Goal: Find specific page/section: Find specific page/section

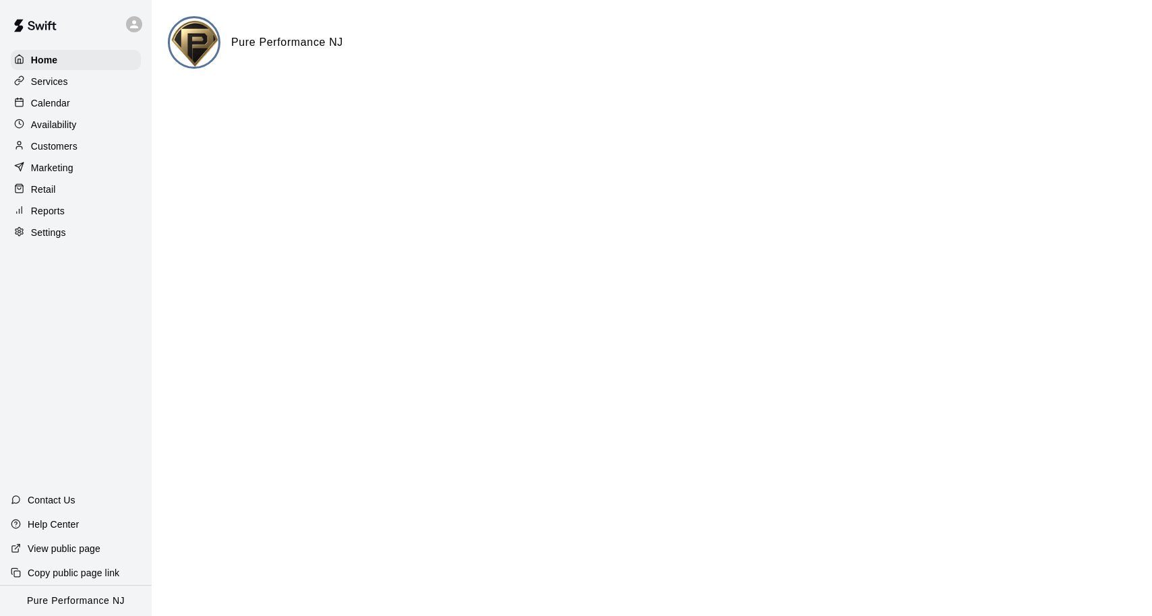
click at [59, 206] on p "Reports" at bounding box center [48, 210] width 34 height 13
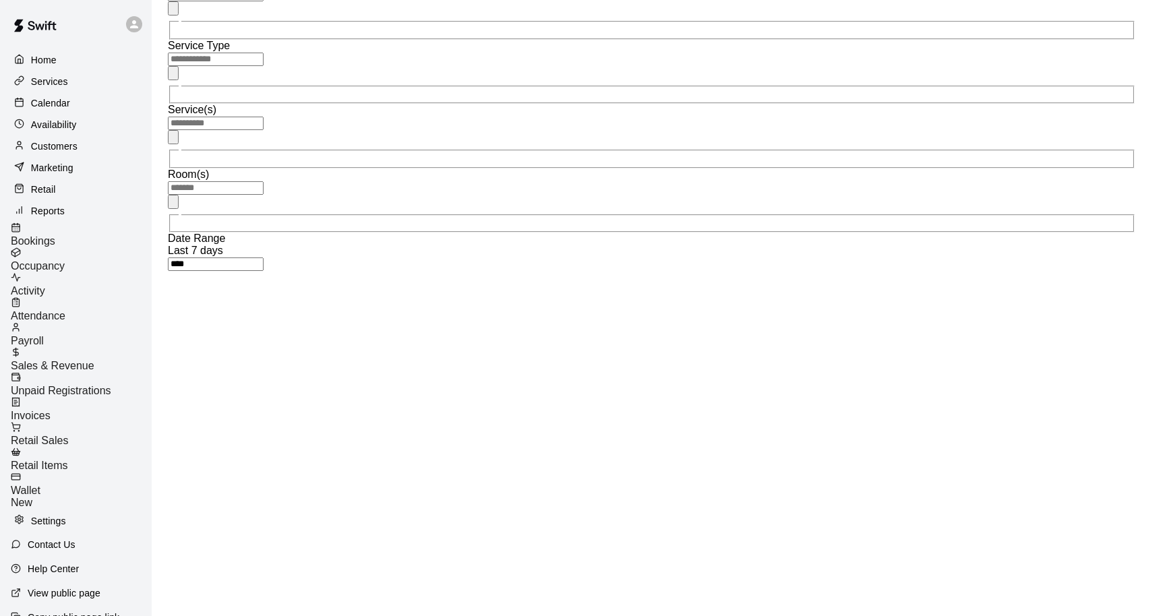
click at [264, 327] on div "Columns ** **** **** ***** ******* ***** ********* ***** *******" at bounding box center [217, 388] width 96 height 123
click at [108, 385] on span "Unpaid Registrations" at bounding box center [61, 390] width 100 height 11
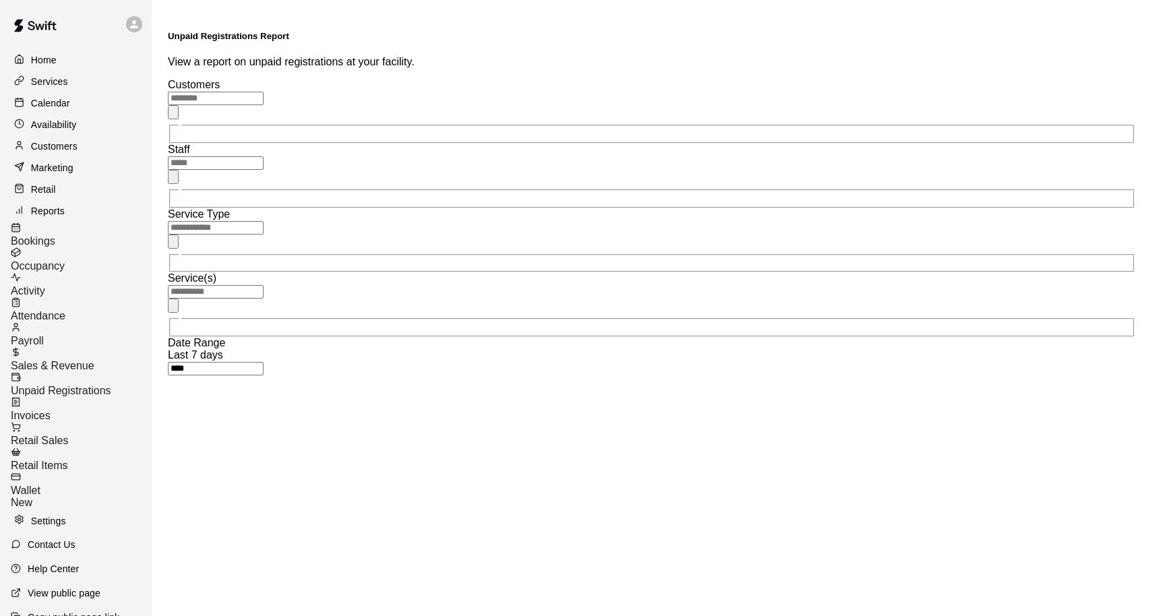
click at [40, 102] on p "Calendar" at bounding box center [50, 102] width 39 height 13
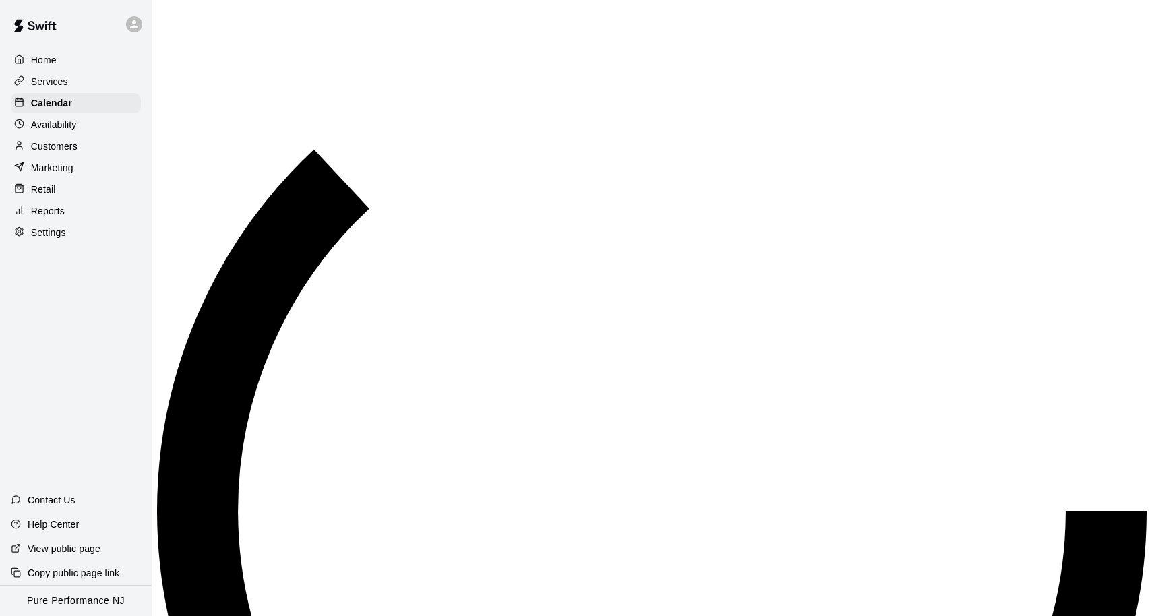
scroll to position [713, 0]
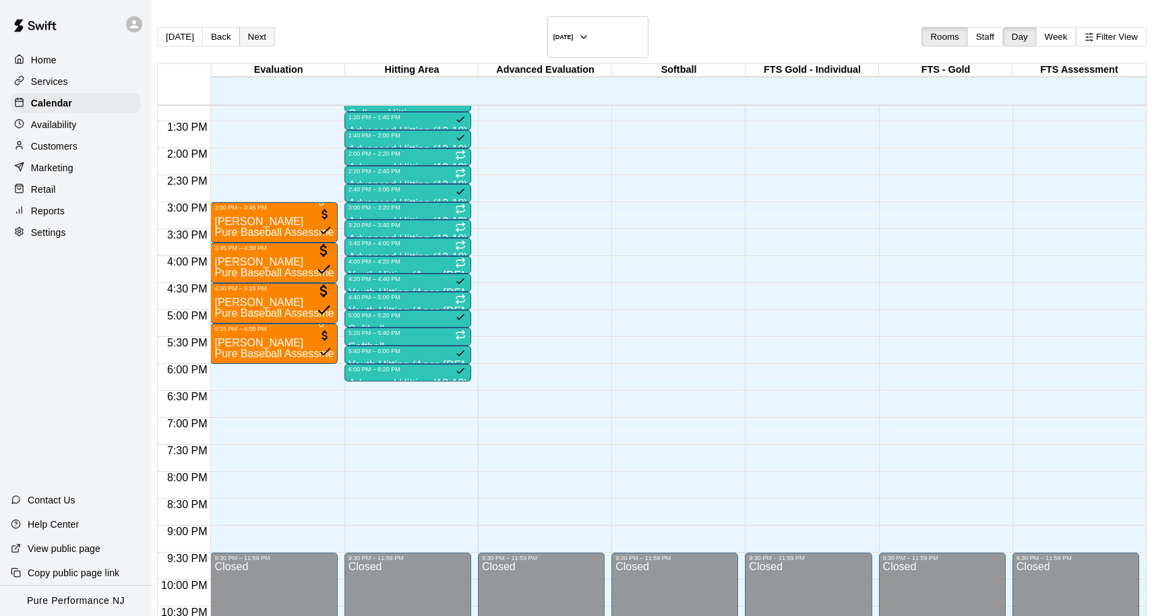
click at [275, 27] on button "Next" at bounding box center [257, 37] width 36 height 20
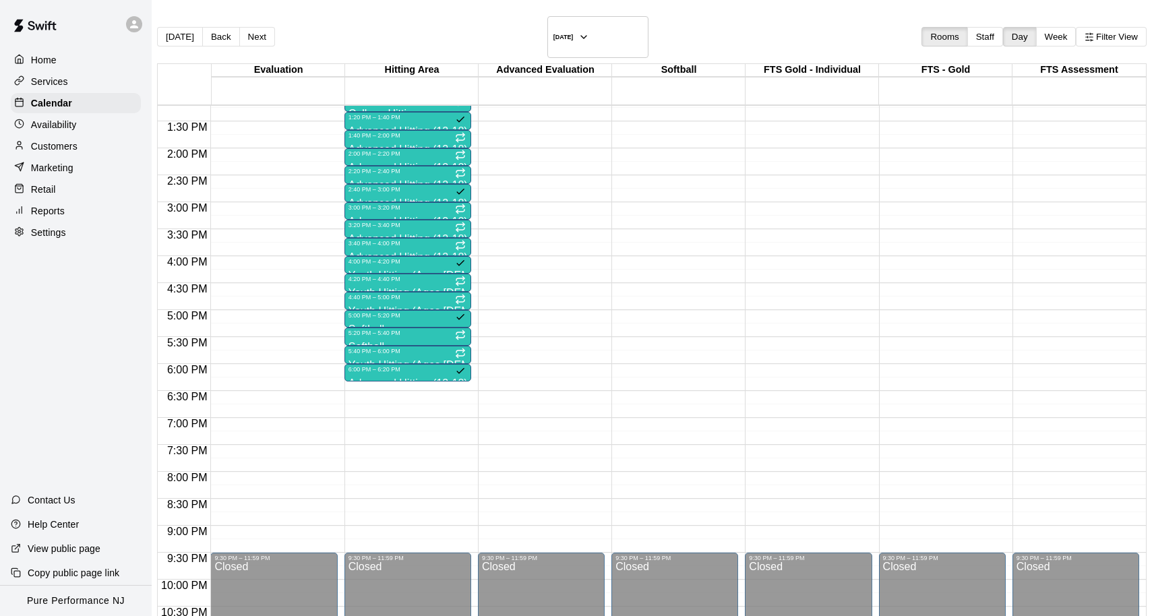
scroll to position [702, 0]
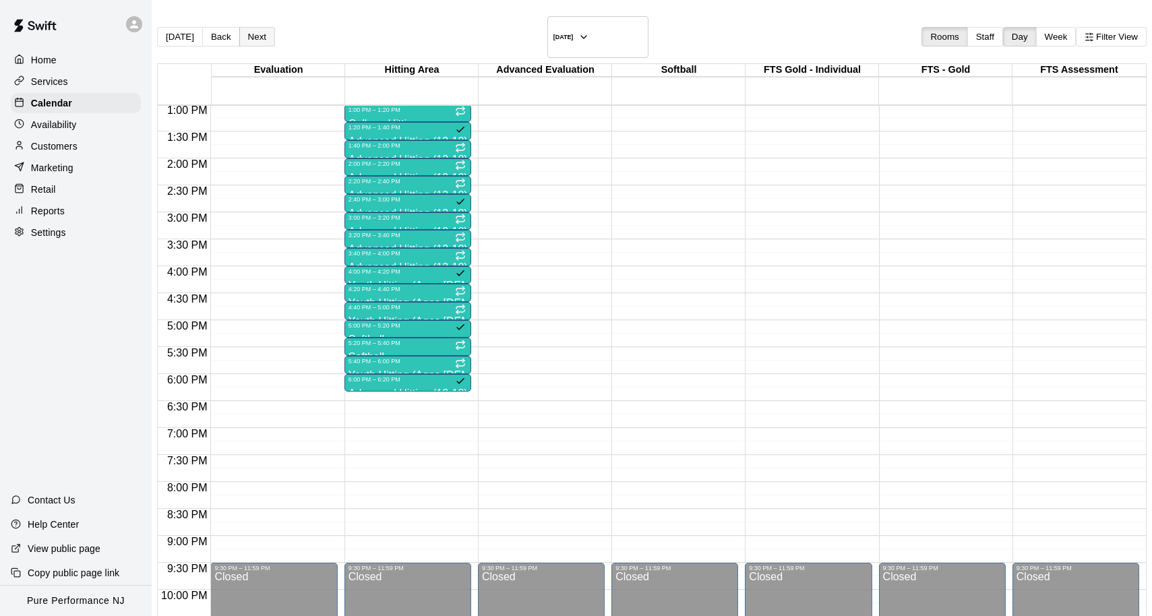
click at [266, 27] on button "Next" at bounding box center [257, 37] width 36 height 20
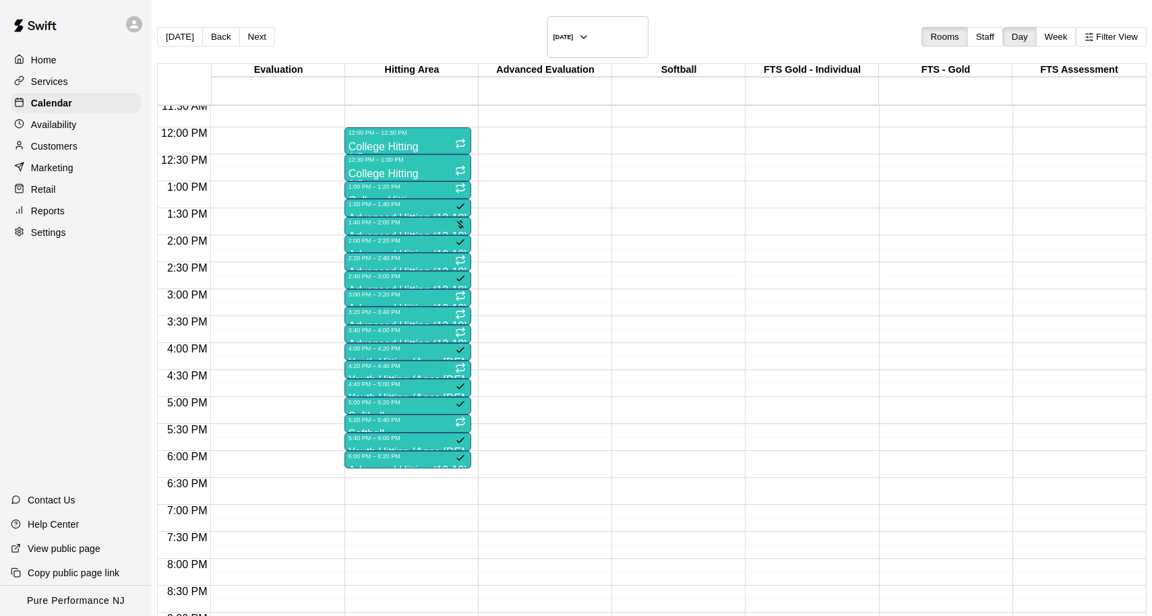
scroll to position [568, 0]
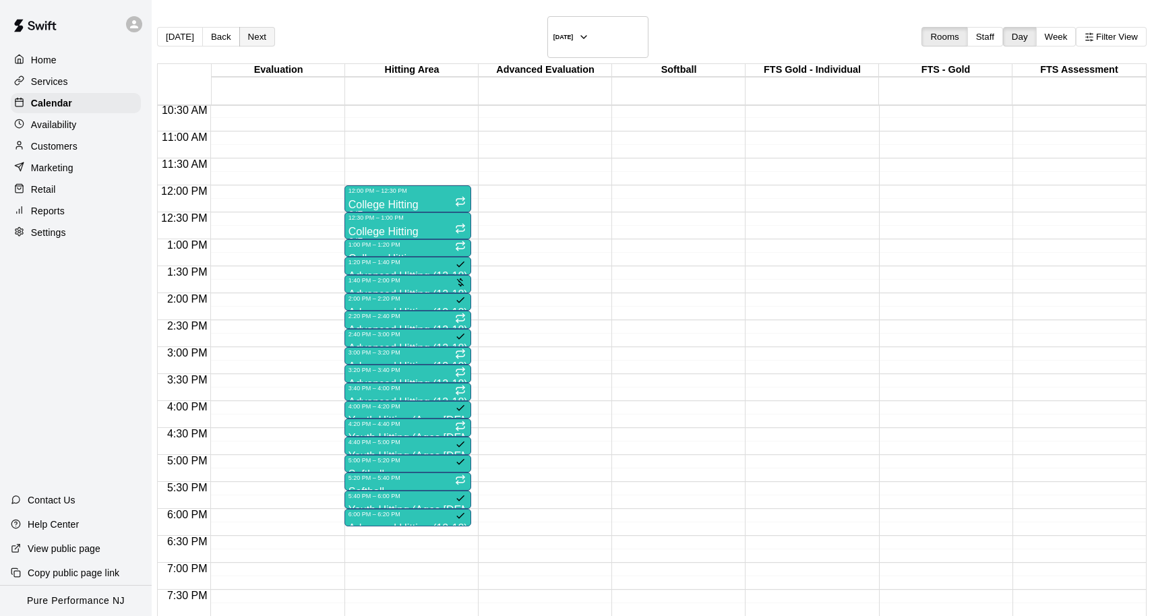
click at [264, 28] on button "Next" at bounding box center [257, 37] width 36 height 20
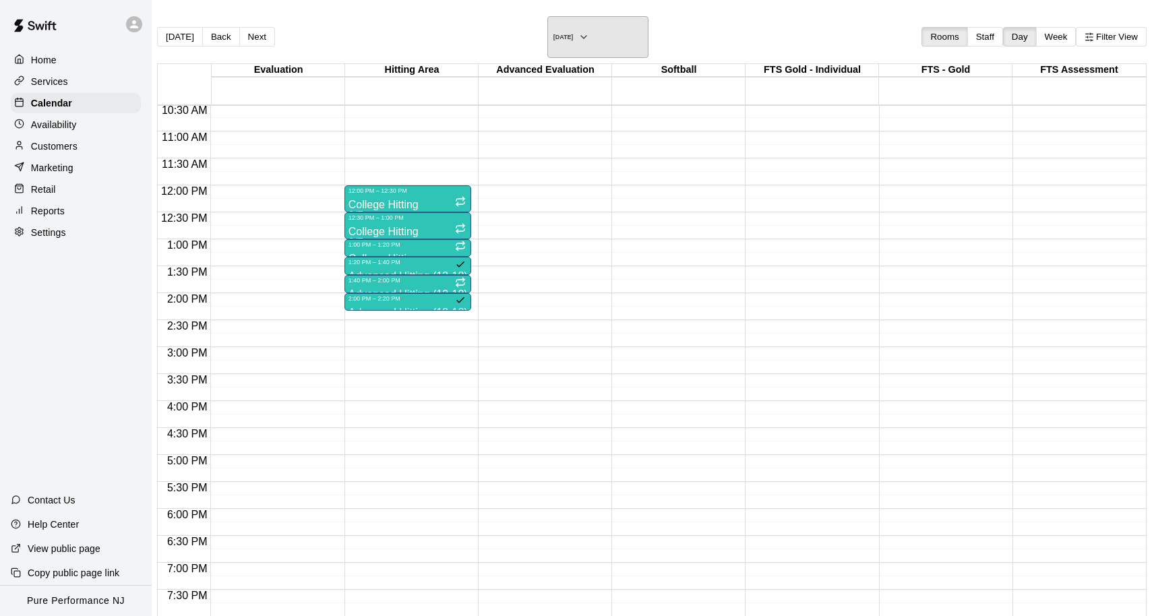
click at [574, 34] on h6 "[DATE]" at bounding box center [563, 37] width 20 height 7
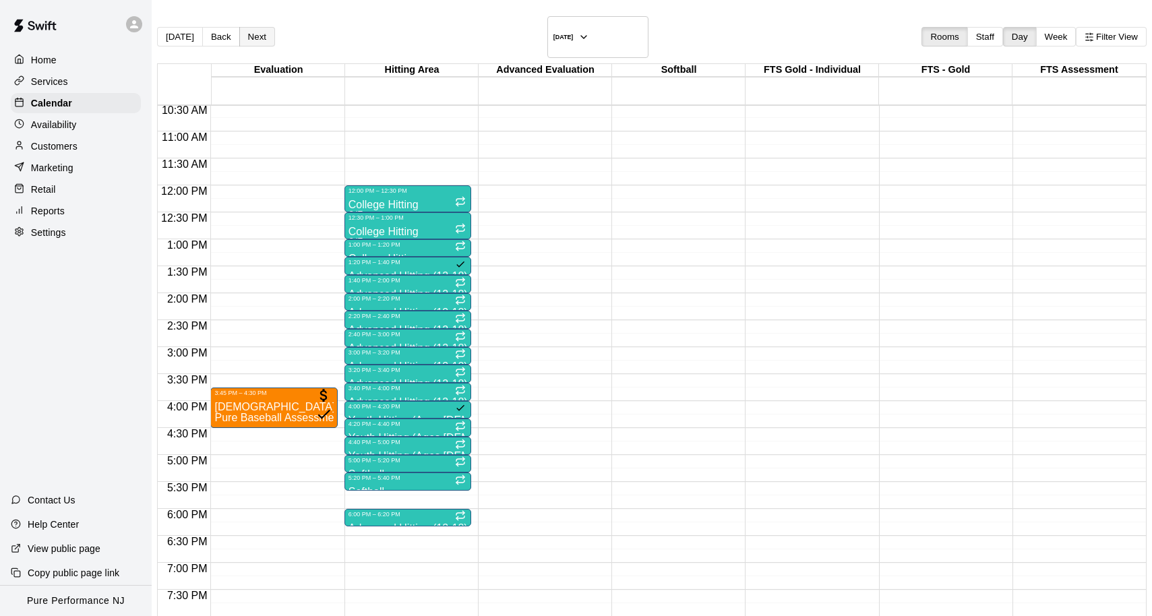
click at [264, 31] on button "Next" at bounding box center [257, 37] width 36 height 20
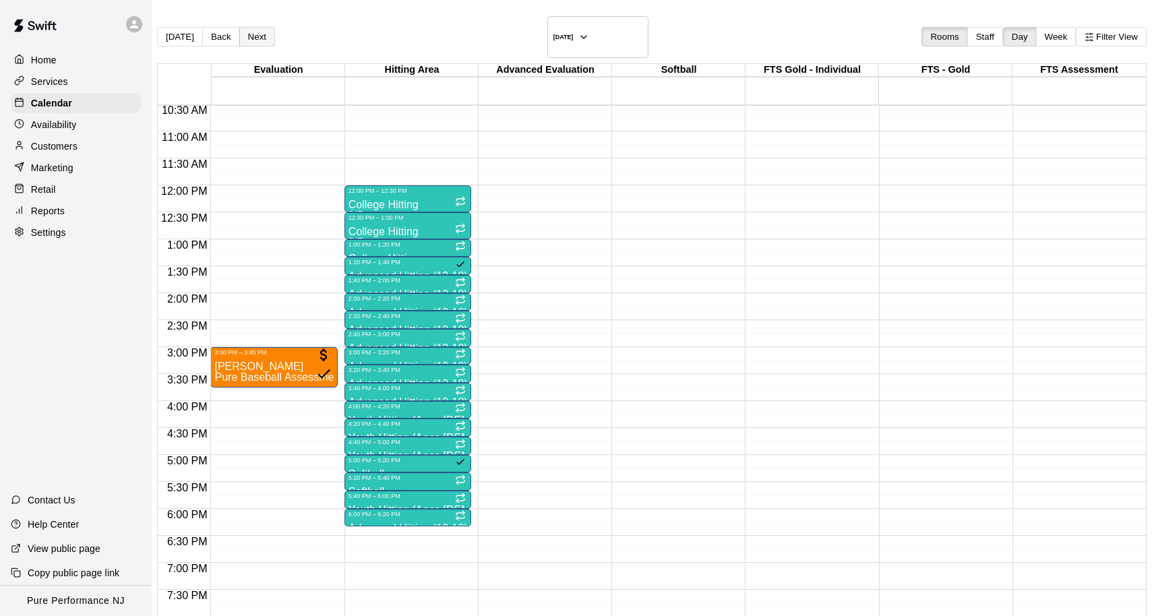
click at [264, 31] on button "Next" at bounding box center [257, 37] width 36 height 20
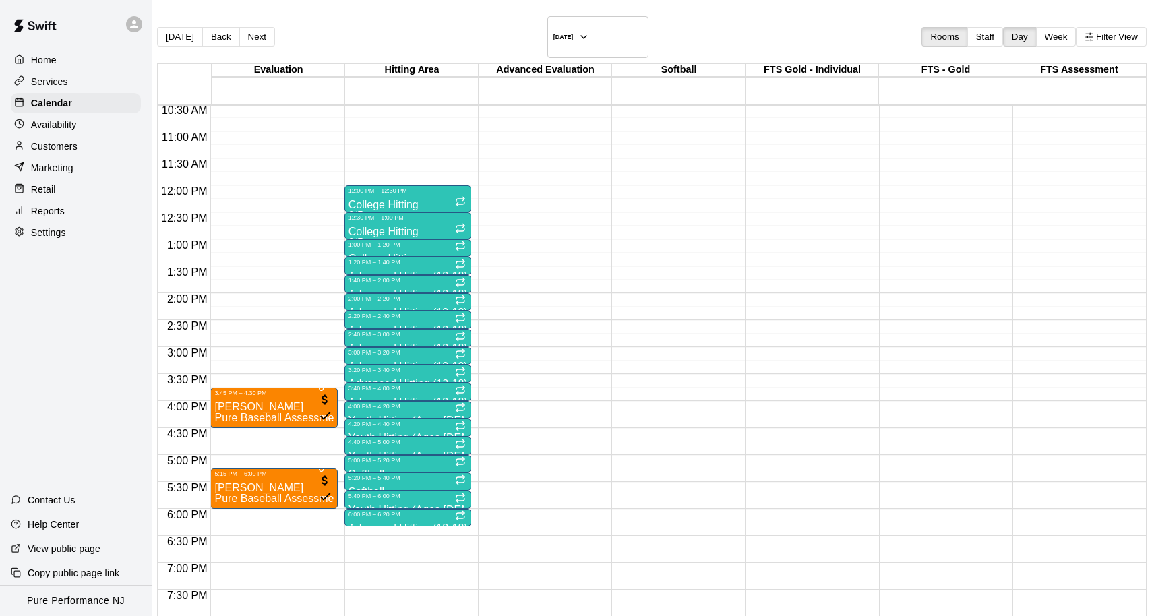
click at [287, 91] on div at bounding box center [278, 97] width 133 height 13
click at [270, 32] on button "Next" at bounding box center [257, 37] width 36 height 20
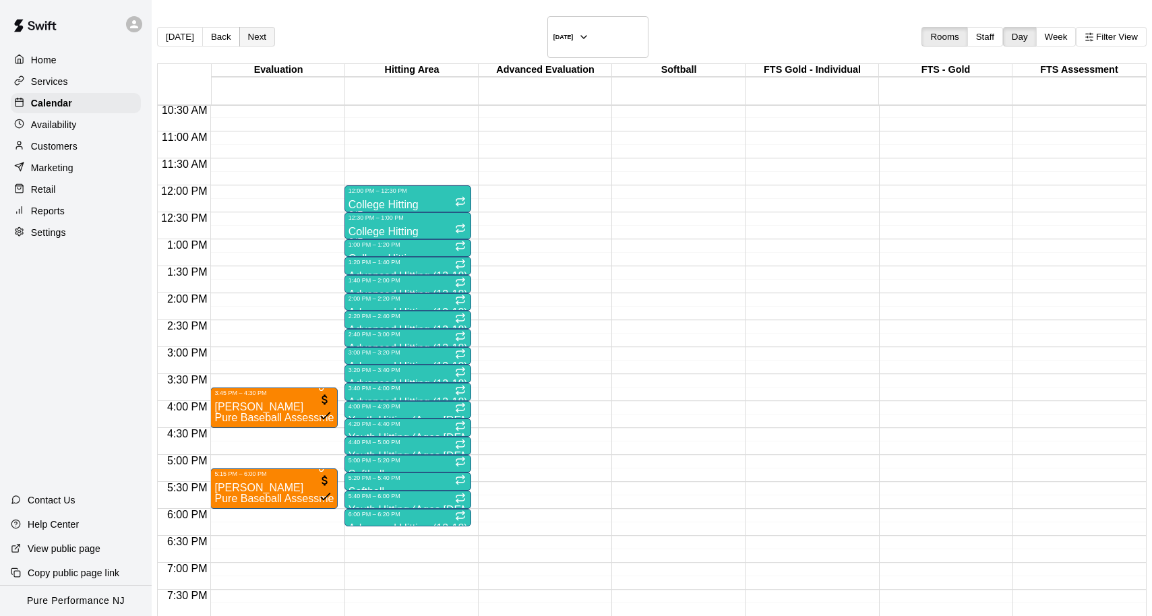
click at [260, 30] on button "Next" at bounding box center [257, 37] width 36 height 20
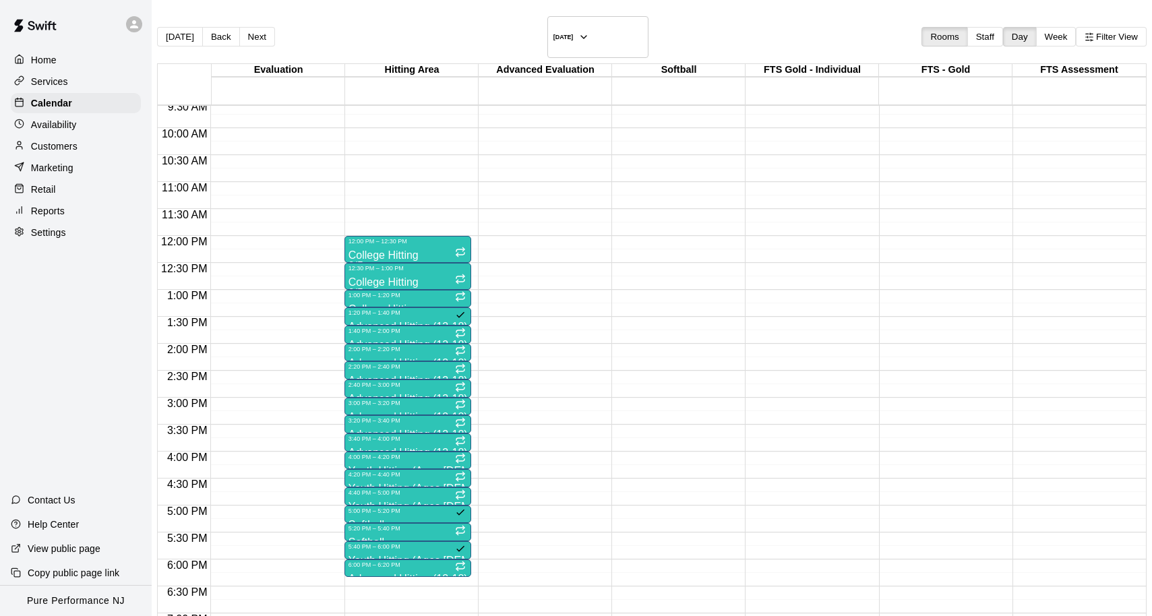
scroll to position [514, 0]
click at [589, 35] on icon "button" at bounding box center [583, 37] width 11 height 16
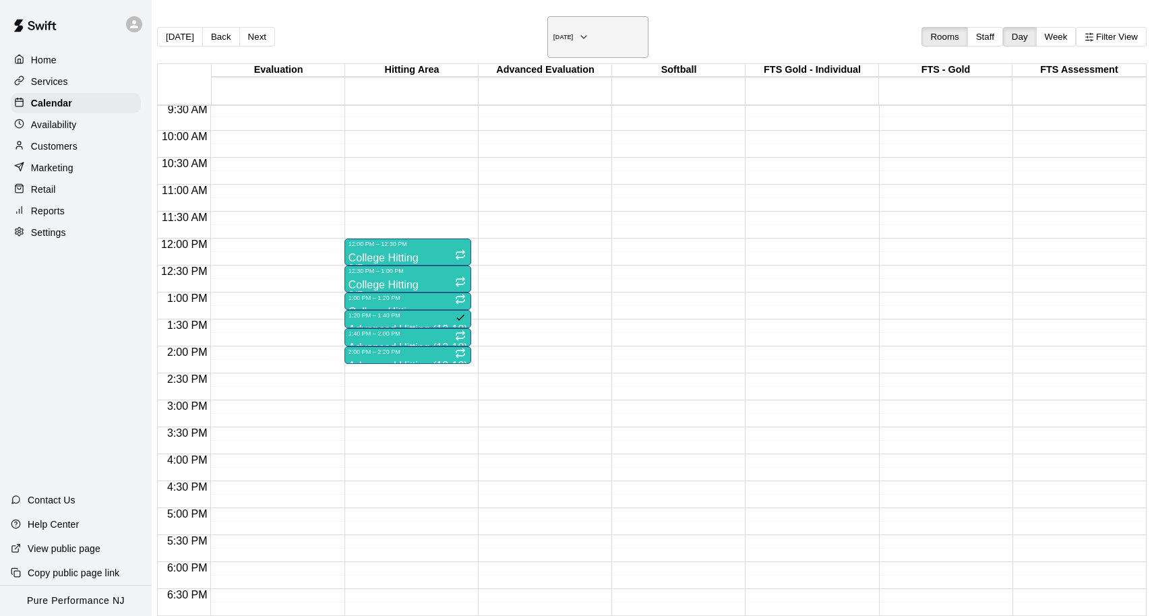
click at [589, 33] on icon "button" at bounding box center [583, 37] width 11 height 16
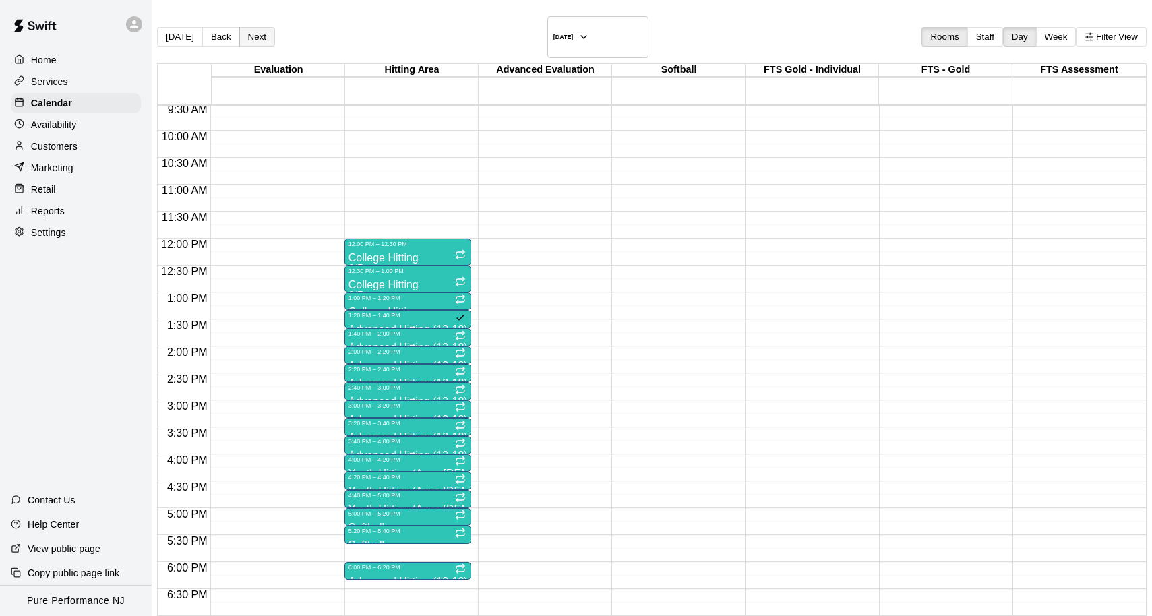
click at [268, 39] on button "Next" at bounding box center [257, 37] width 36 height 20
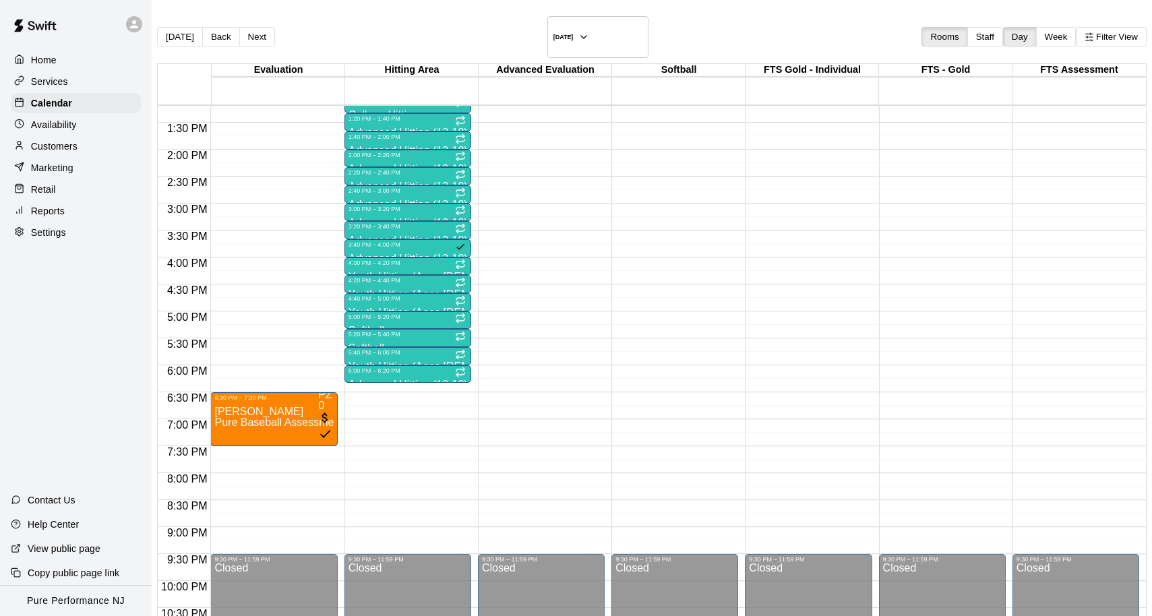
scroll to position [719, 0]
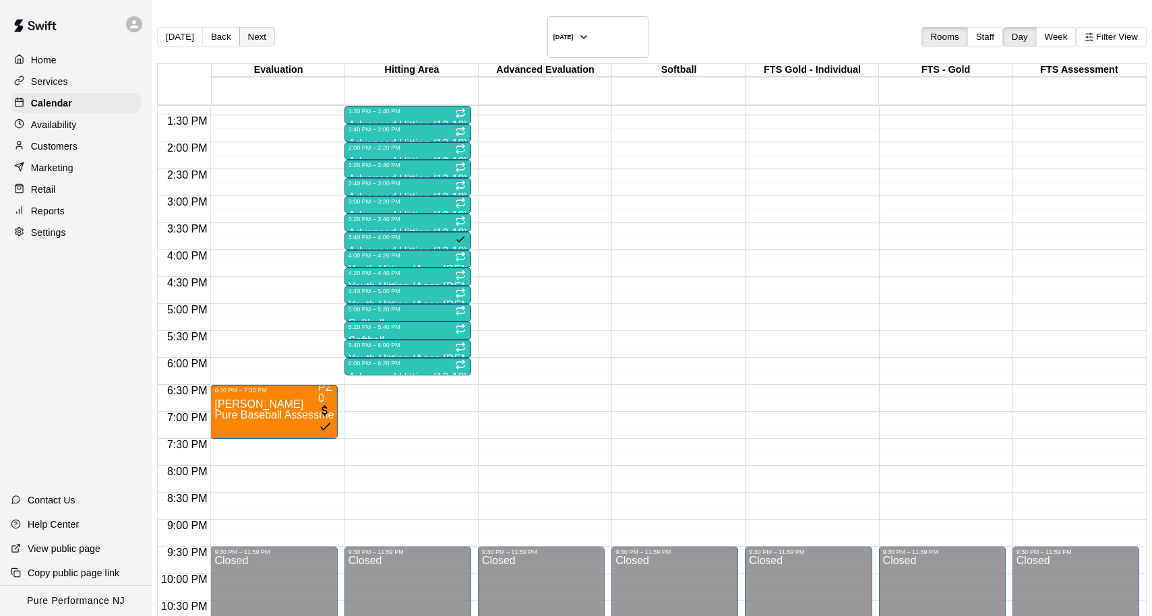
click at [273, 27] on button "Next" at bounding box center [257, 37] width 36 height 20
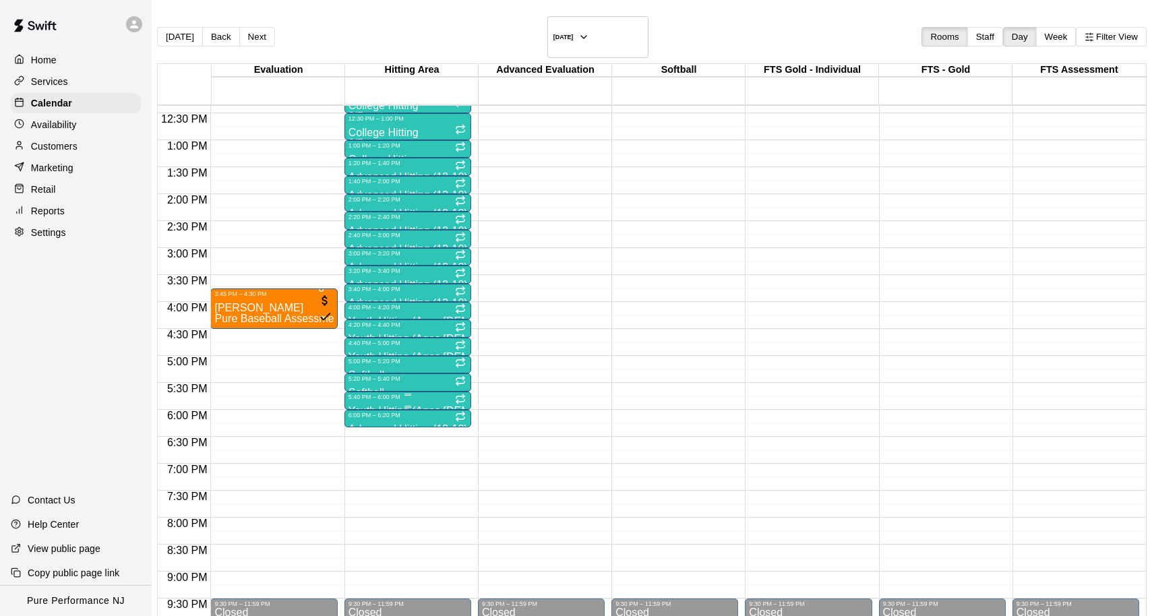
scroll to position [659, 0]
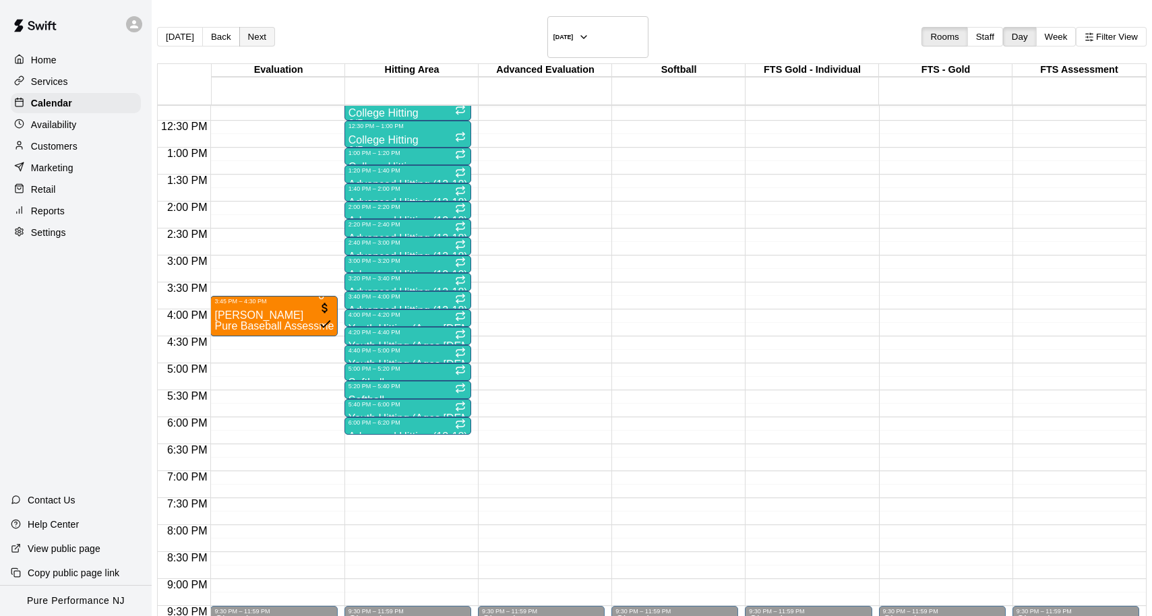
click at [275, 34] on button "Next" at bounding box center [257, 37] width 36 height 20
